Goal: Obtain resource: Obtain resource

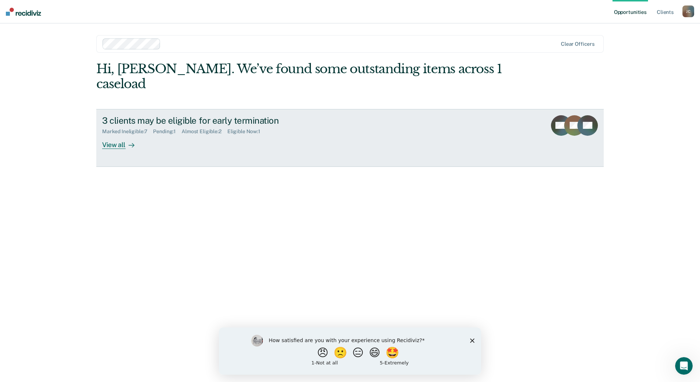
click at [125, 135] on div "View all" at bounding box center [122, 142] width 41 height 14
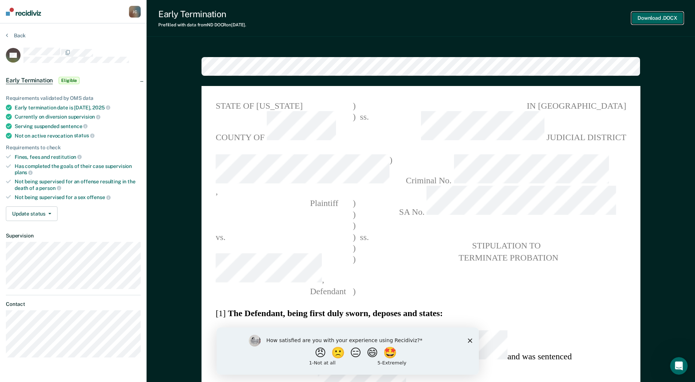
click at [665, 15] on button "Download .DOCX" at bounding box center [658, 18] width 52 height 12
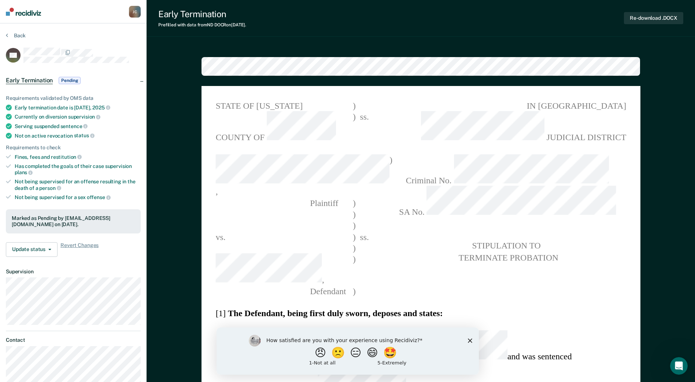
type textarea "x"
